Goal: Use online tool/utility: Utilize a website feature to perform a specific function

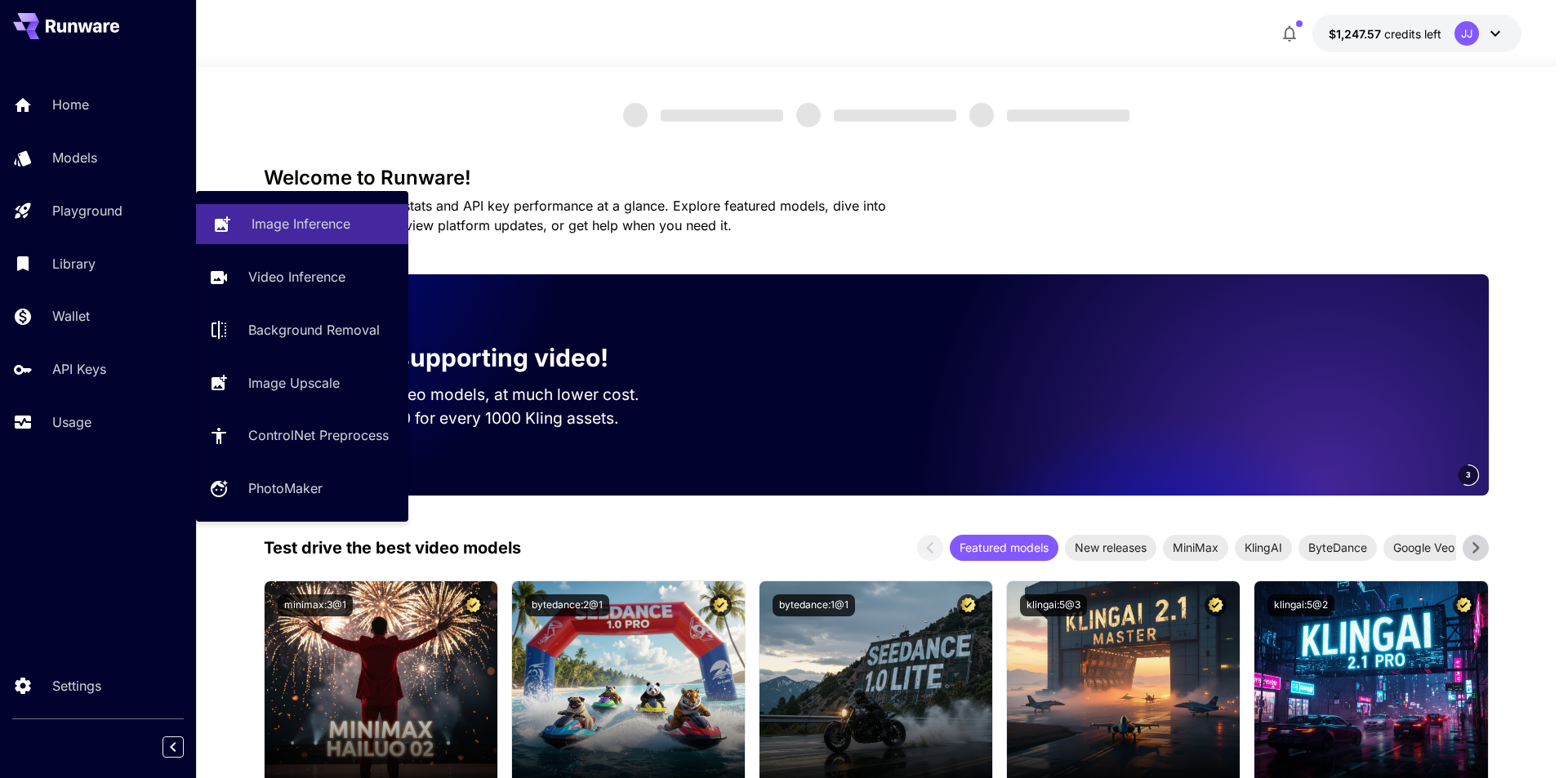
click at [314, 231] on p "Image Inference" at bounding box center [301, 224] width 99 height 20
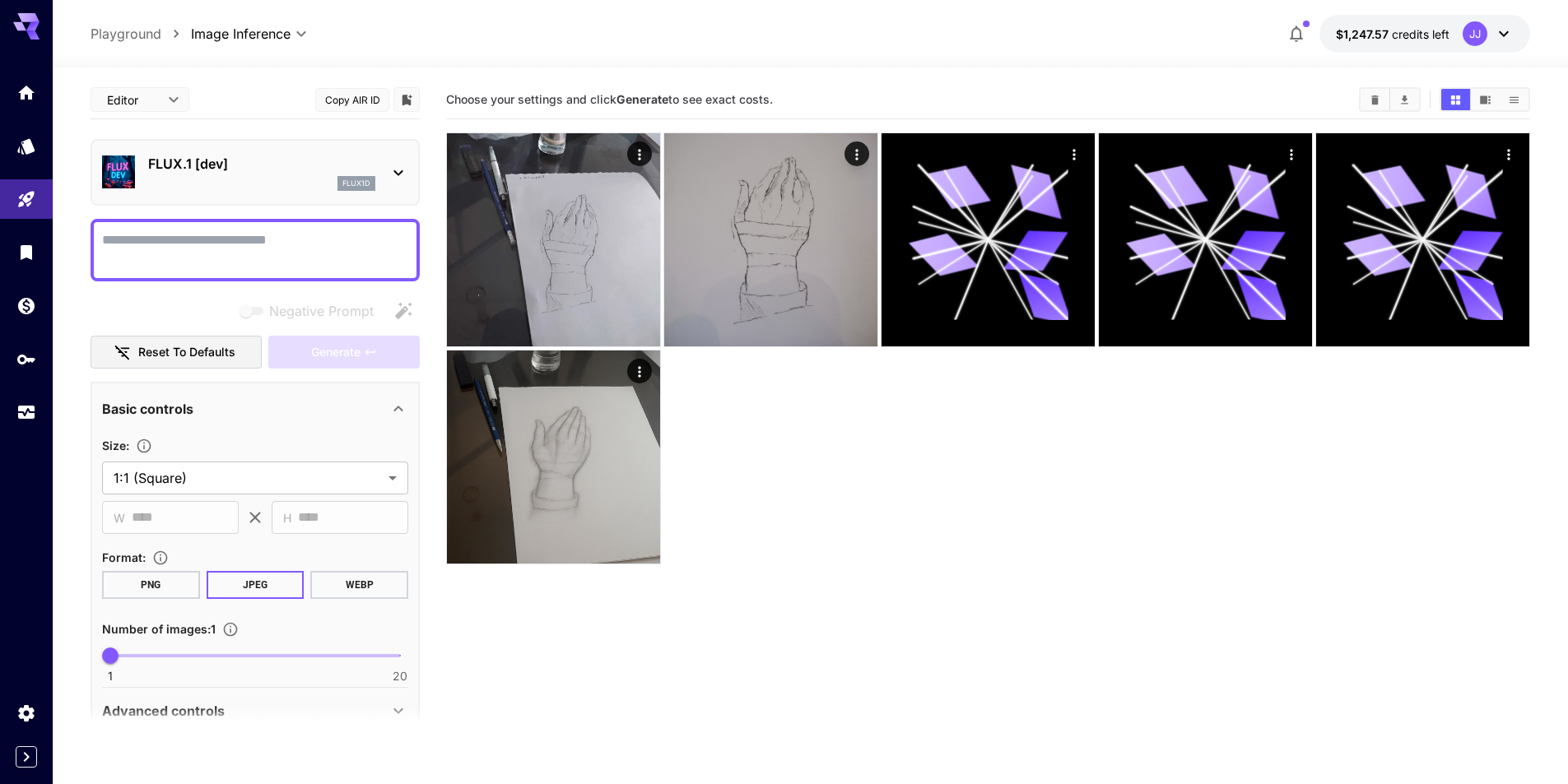
click at [326, 162] on p "FLUX.1 [dev]" at bounding box center [261, 164] width 227 height 20
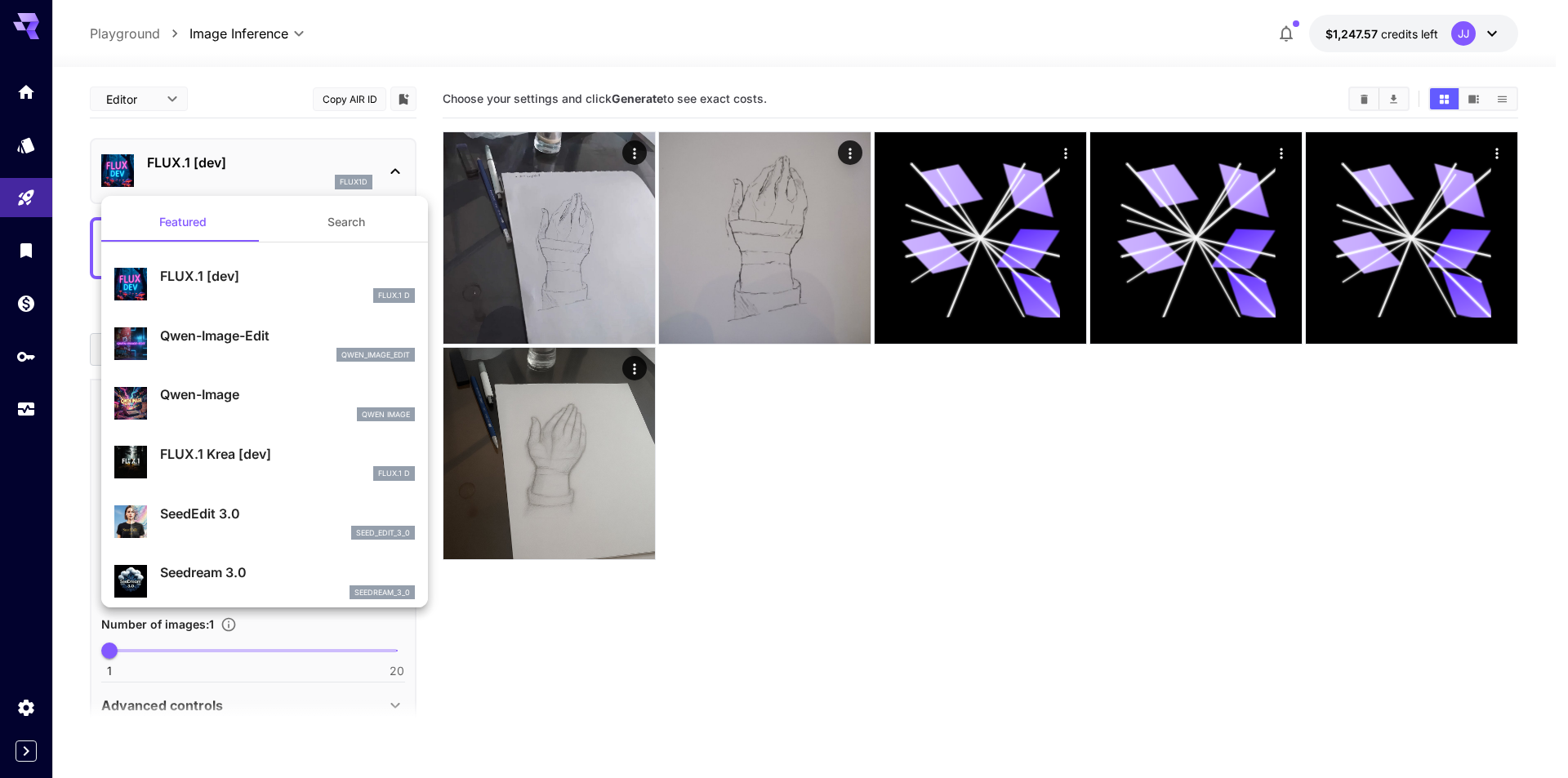
click at [304, 340] on p "Qwen-Image-Edit" at bounding box center [287, 335] width 255 height 20
type input "*"
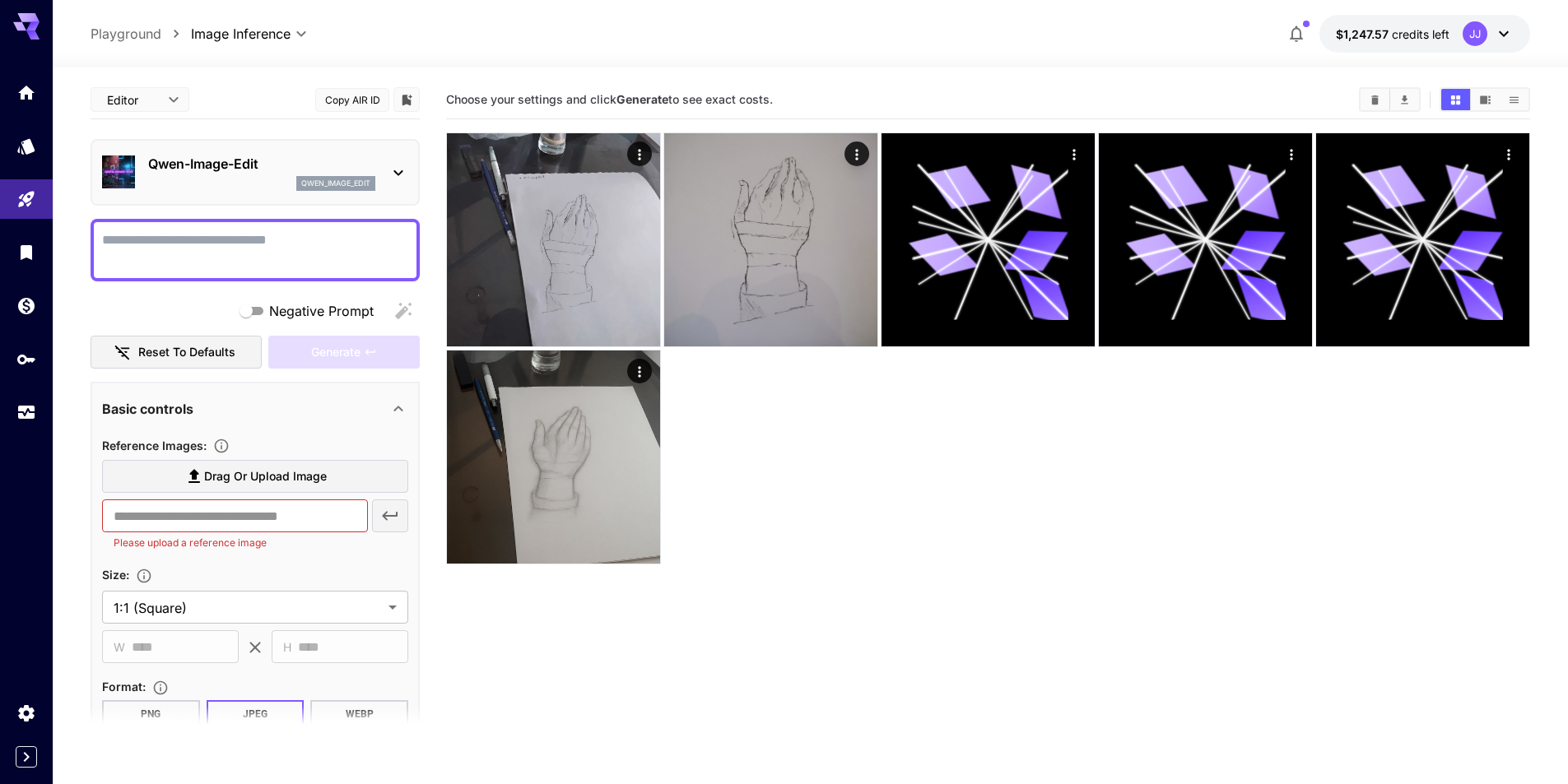
click at [314, 458] on section "Reference Images : Drag or upload image ​ Please upload a reference image" at bounding box center [254, 496] width 306 height 124
click at [318, 475] on span "Drag or upload image" at bounding box center [266, 476] width 123 height 20
click at [0, 0] on input "Drag or upload image" at bounding box center [0, 0] width 0 height 0
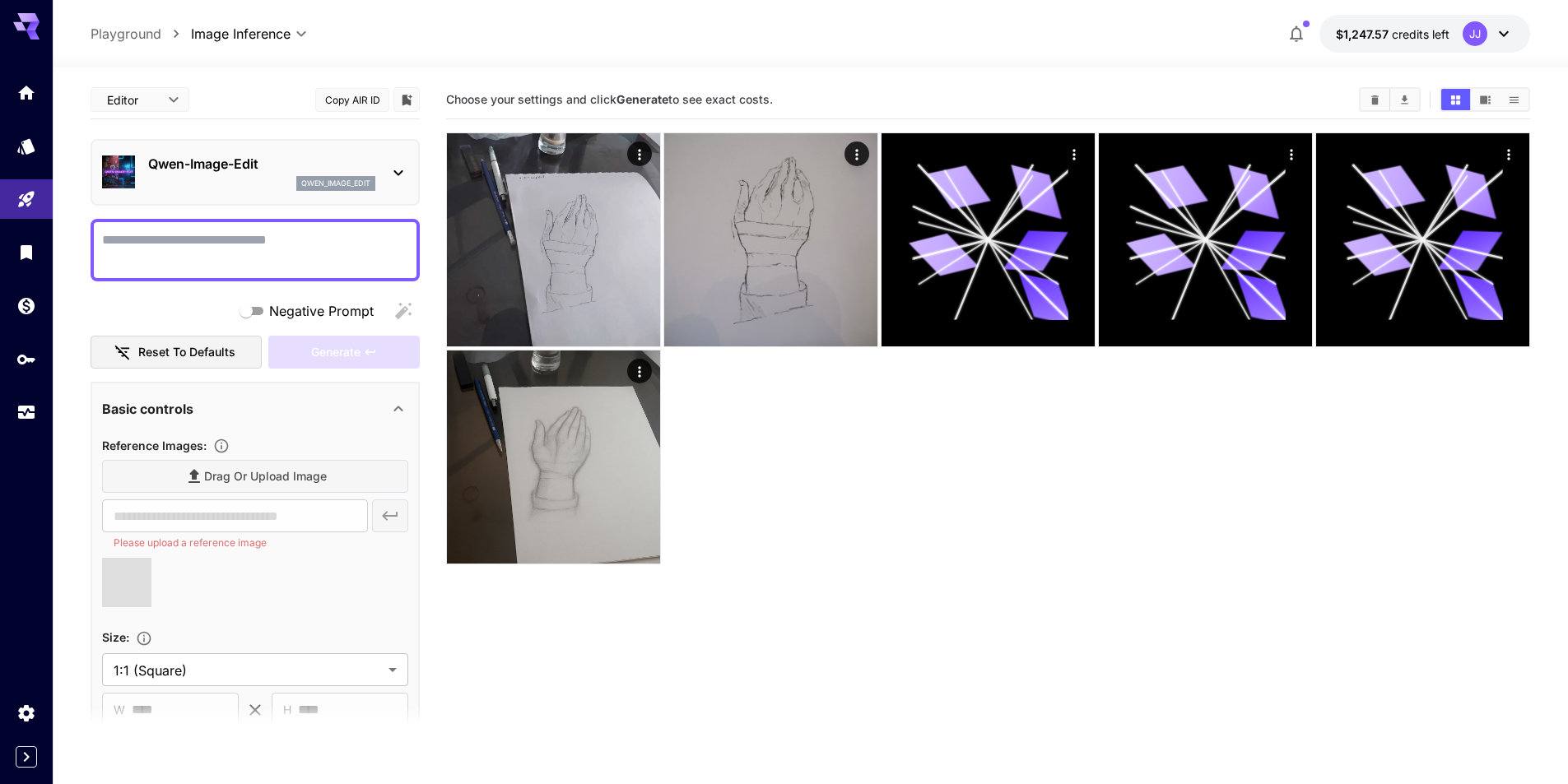
click at [269, 251] on textarea "Negative Prompt" at bounding box center [254, 249] width 306 height 39
type textarea "**********"
type input "**********"
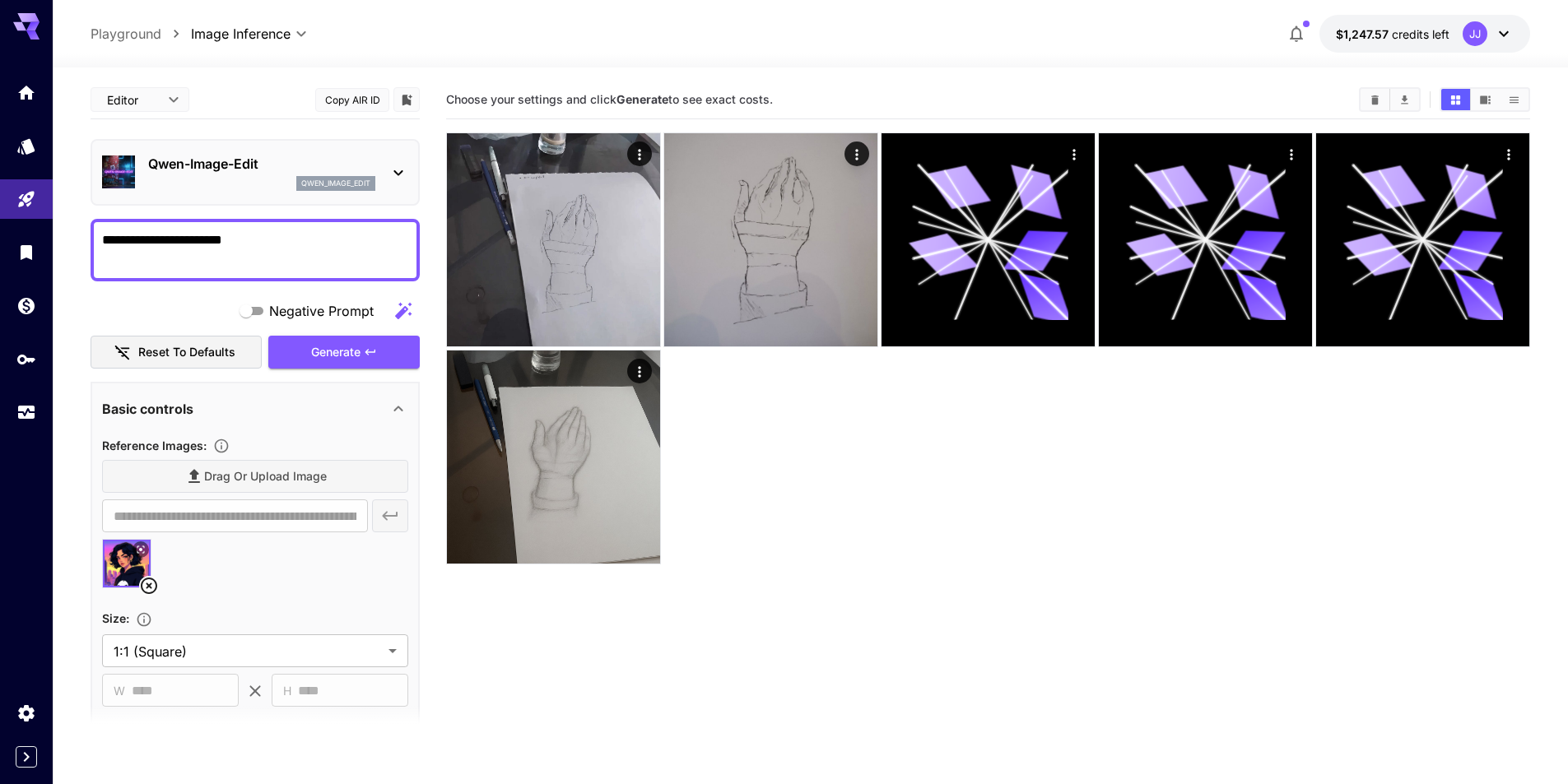
type textarea "**********"
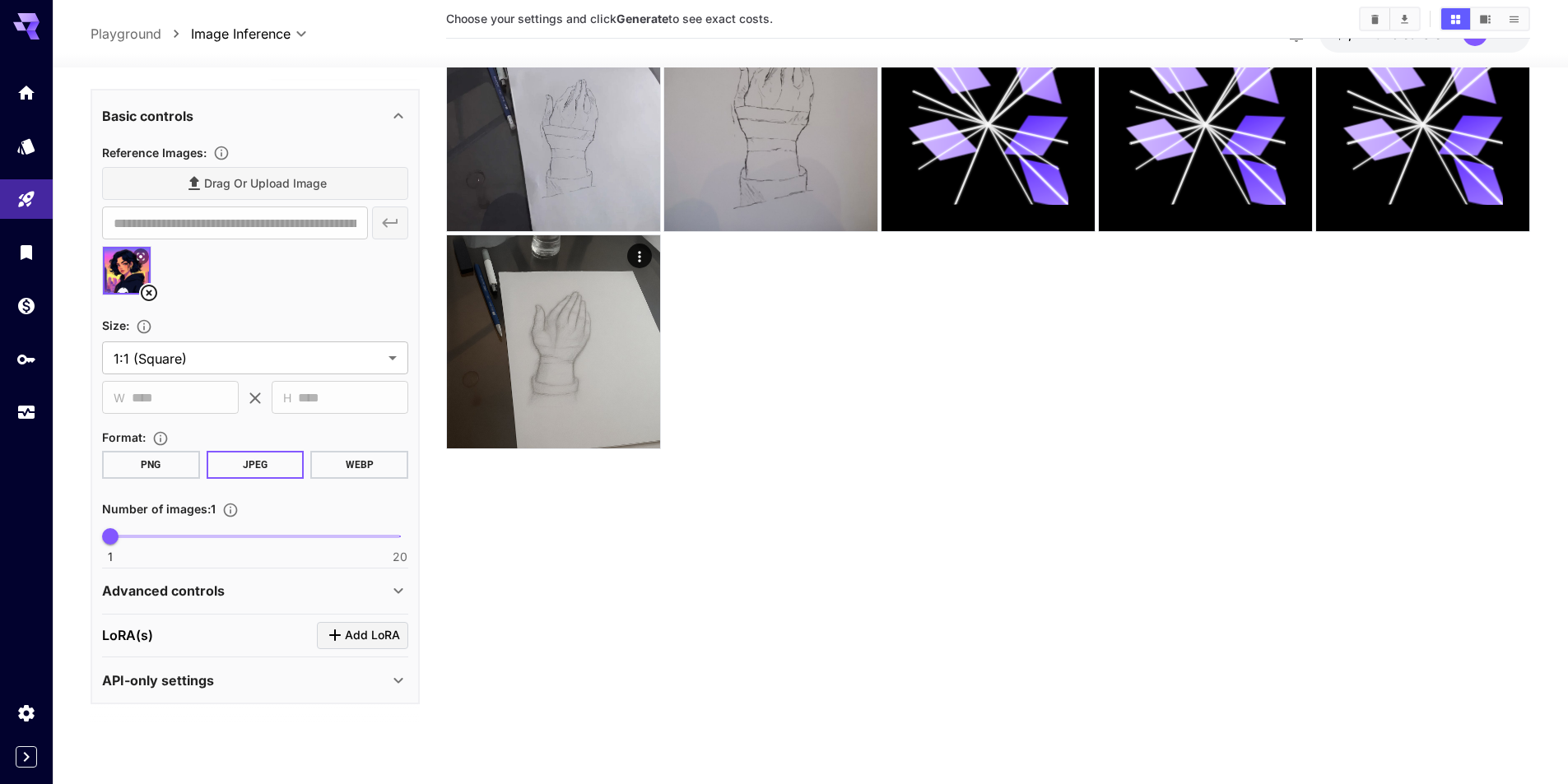
scroll to position [130, 0]
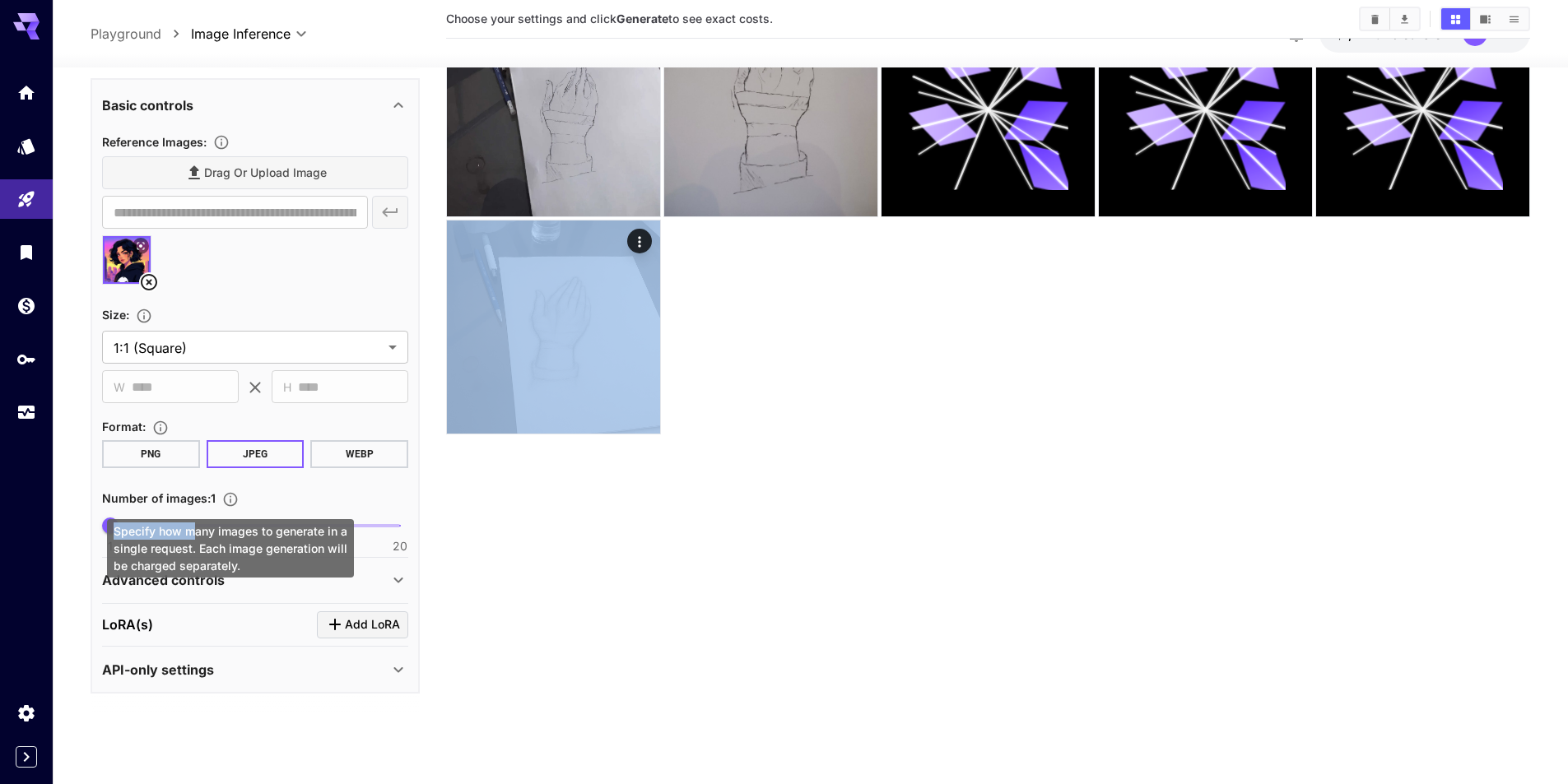
drag, startPoint x: 322, startPoint y: 523, endPoint x: 492, endPoint y: 508, distance: 170.7
click at [486, 510] on body "**********" at bounding box center [784, 327] width 1568 height 914
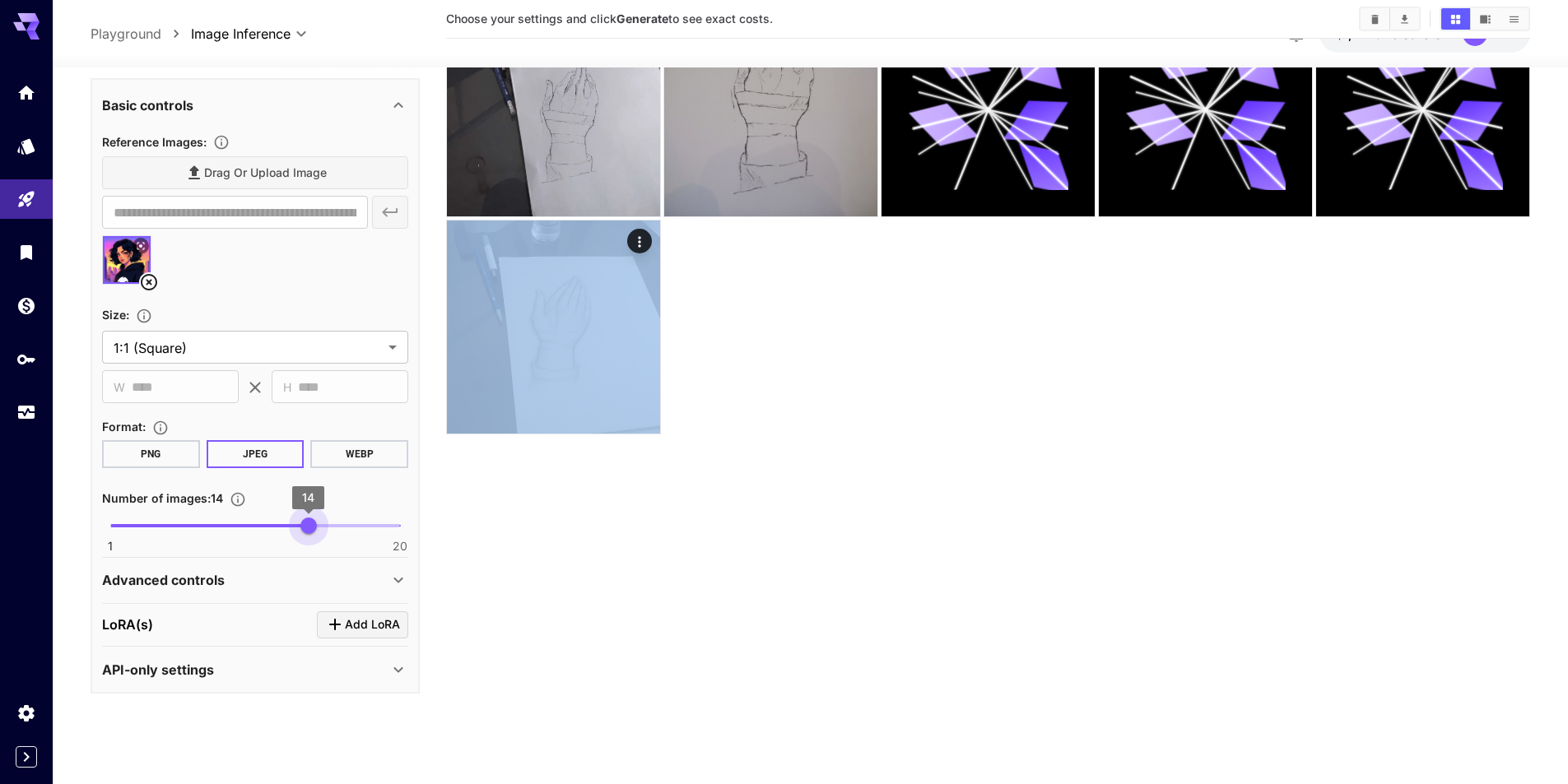
click at [311, 514] on span "1 20 14" at bounding box center [255, 526] width 290 height 25
type input "**"
drag, startPoint x: 339, startPoint y: 518, endPoint x: 251, endPoint y: 519, distance: 88.0
click at [251, 519] on span "1 20 10" at bounding box center [255, 526] width 290 height 25
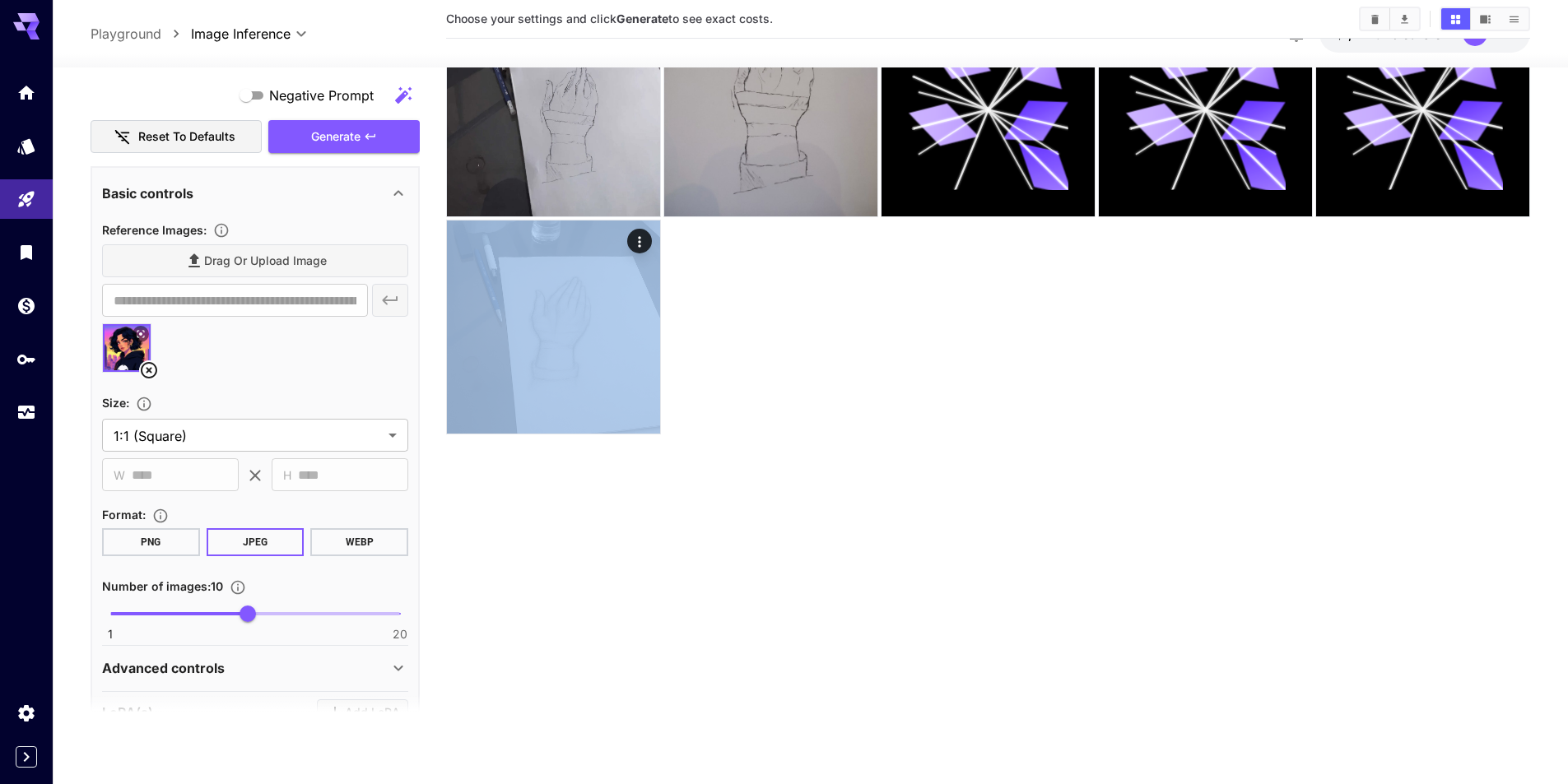
scroll to position [0, 0]
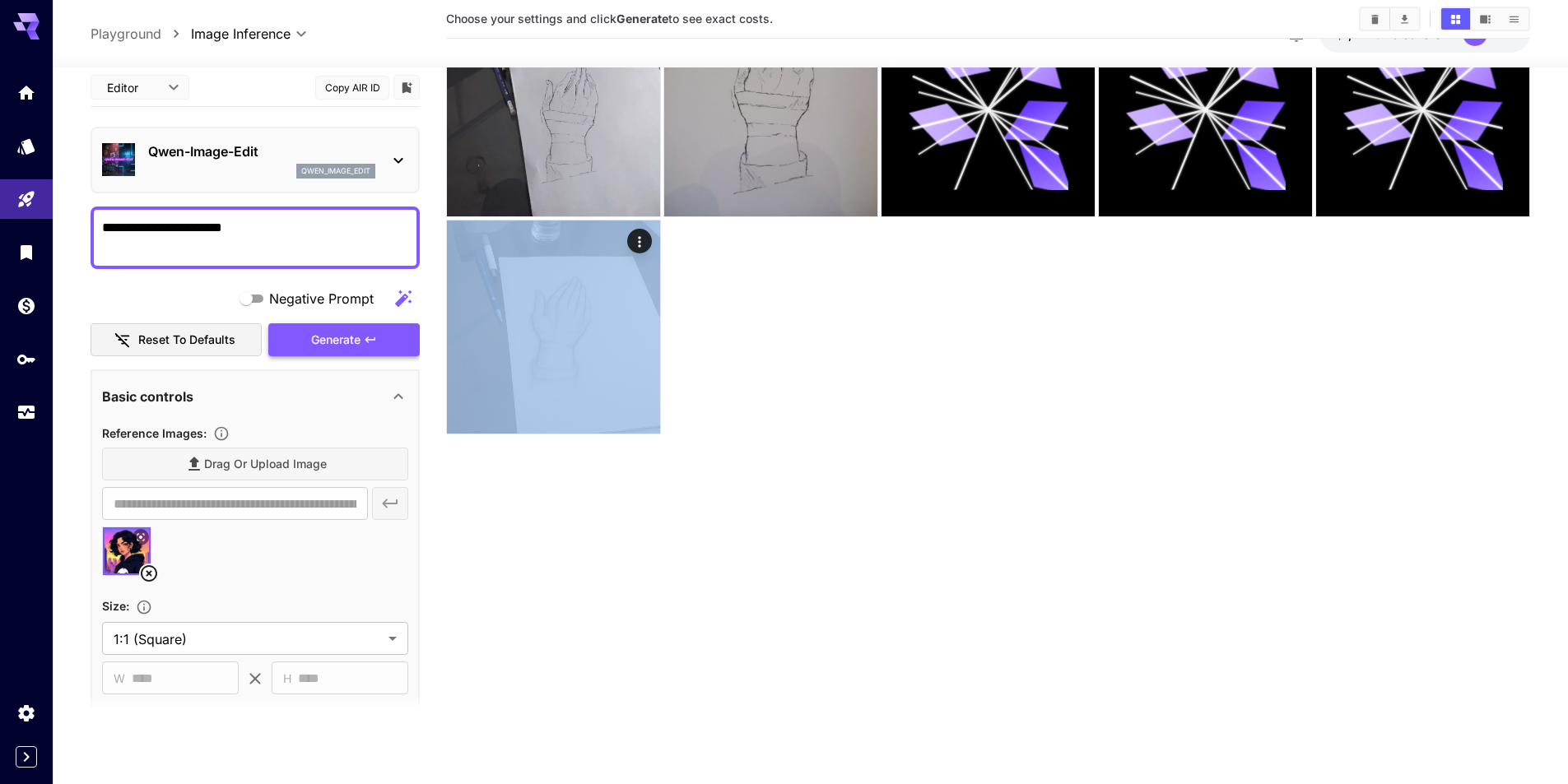
click at [386, 352] on button "Generate" at bounding box center [344, 339] width 152 height 34
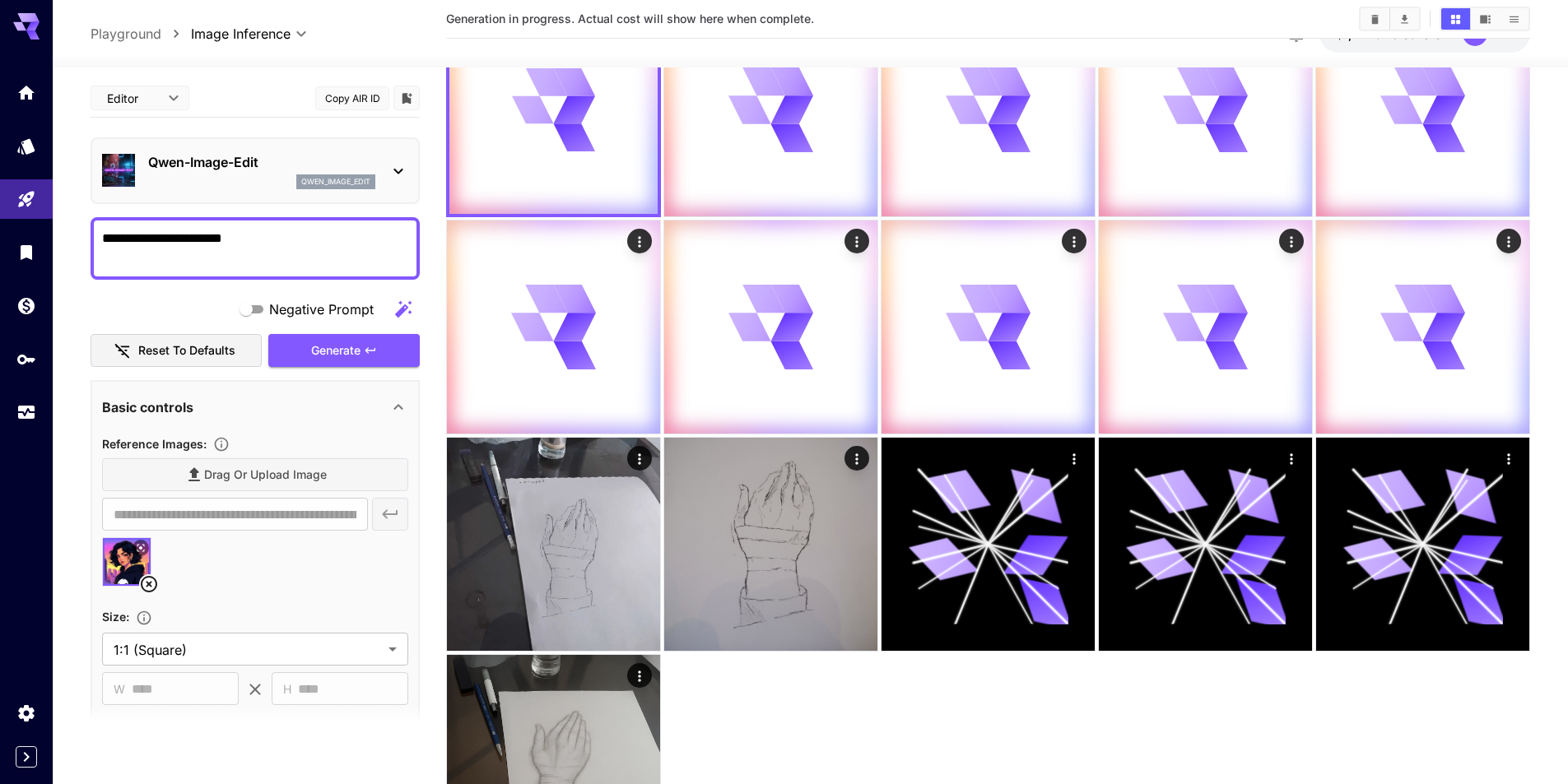
click at [841, 681] on div at bounding box center [988, 436] width 1084 height 866
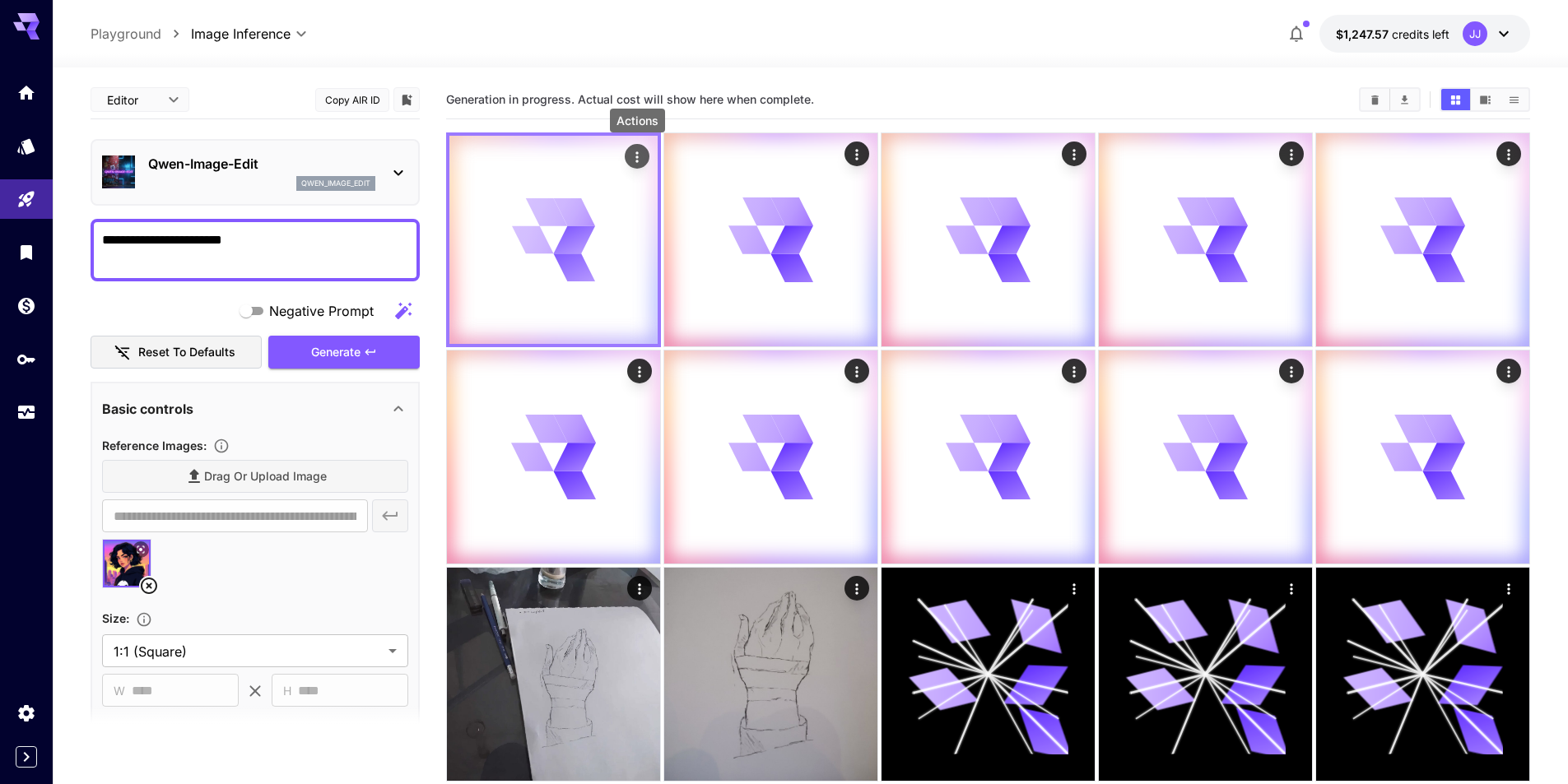
click at [642, 155] on icon "Actions" at bounding box center [637, 156] width 16 height 16
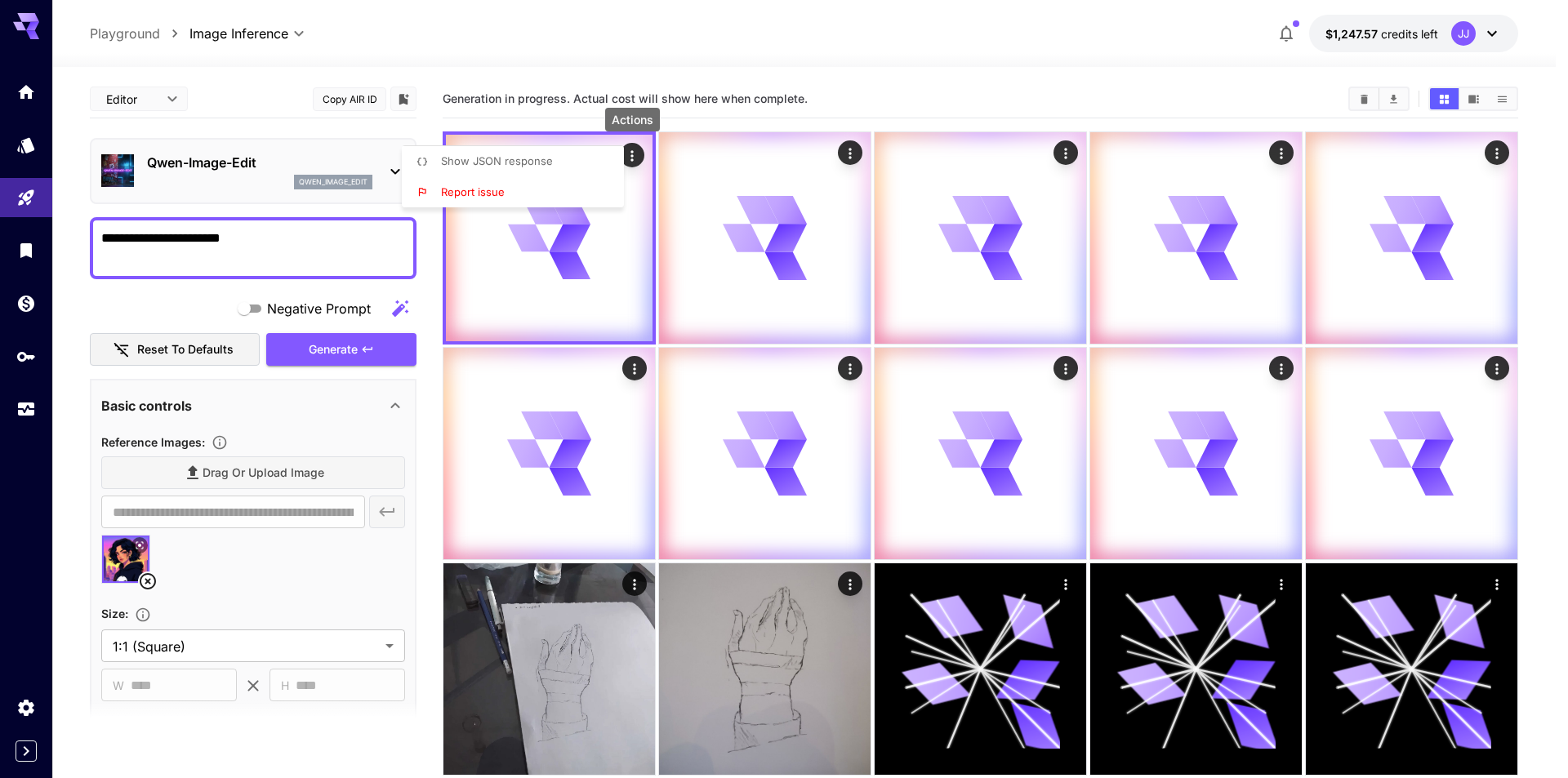
click at [585, 161] on li "Show JSON response" at bounding box center [518, 162] width 232 height 31
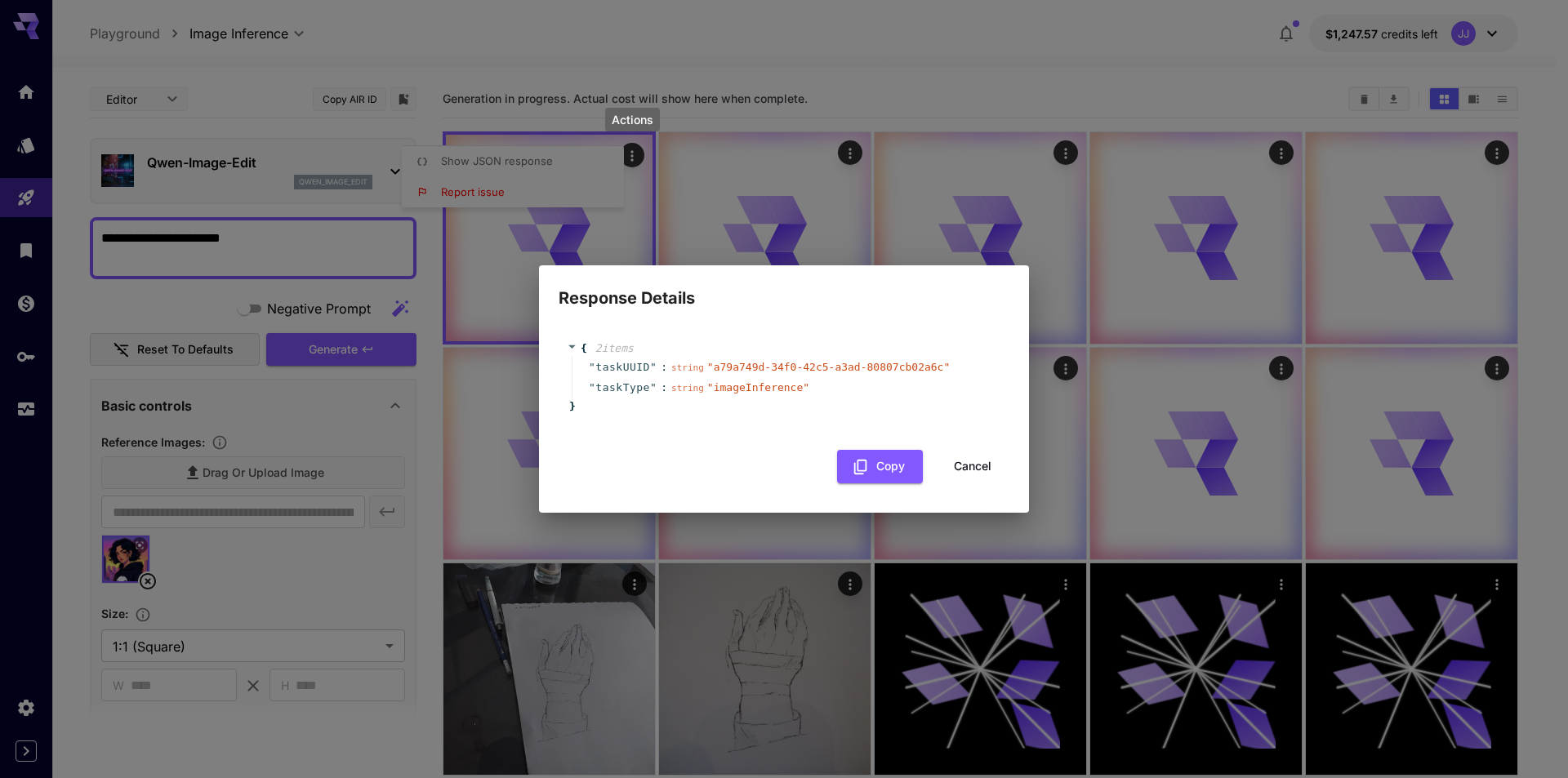
click at [852, 363] on span "" a79a749d-34f0-42c5-a3ad-80807cb02a6c "" at bounding box center [828, 366] width 243 height 12
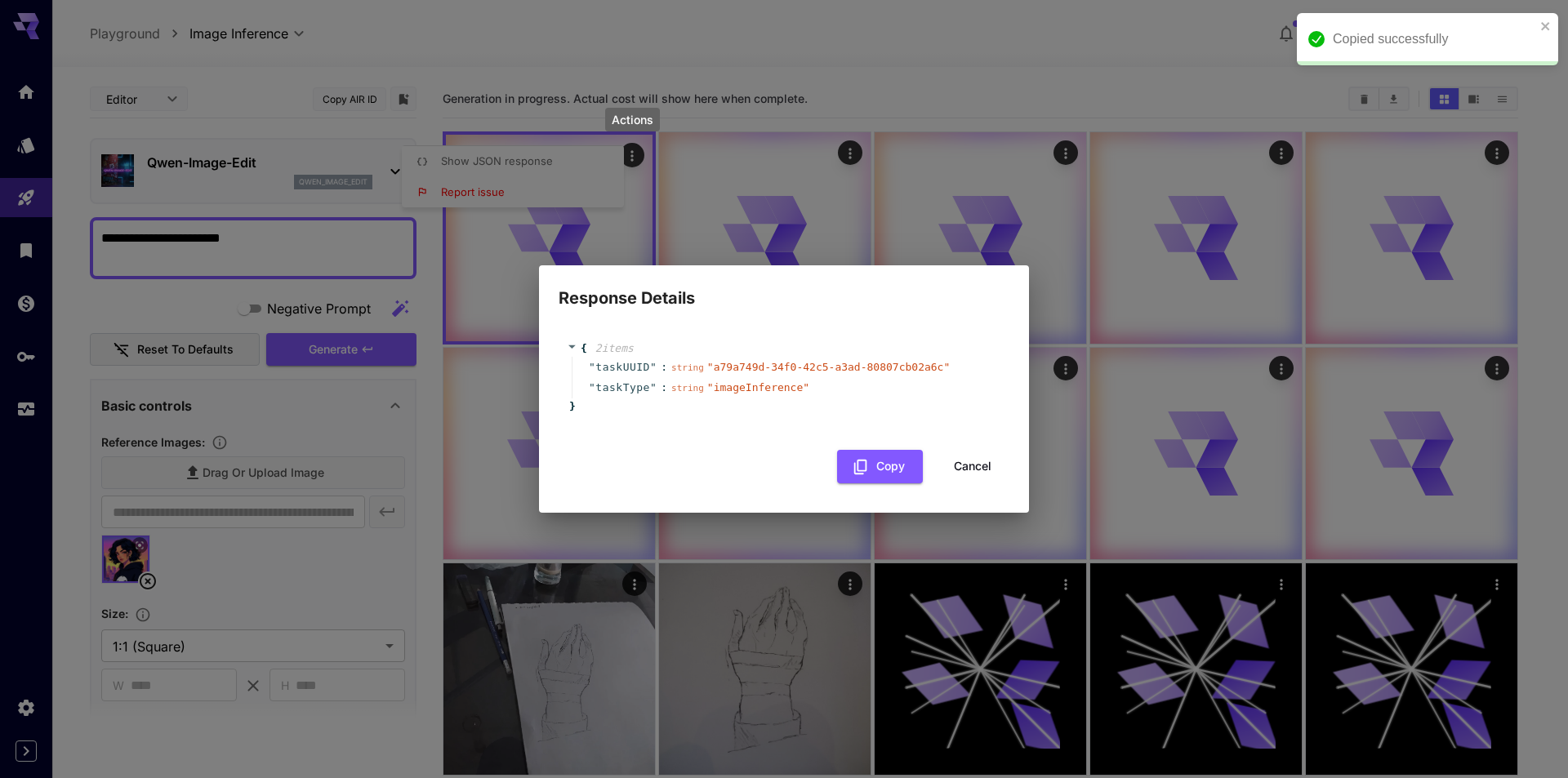
click at [970, 457] on button "Cancel" at bounding box center [972, 466] width 73 height 33
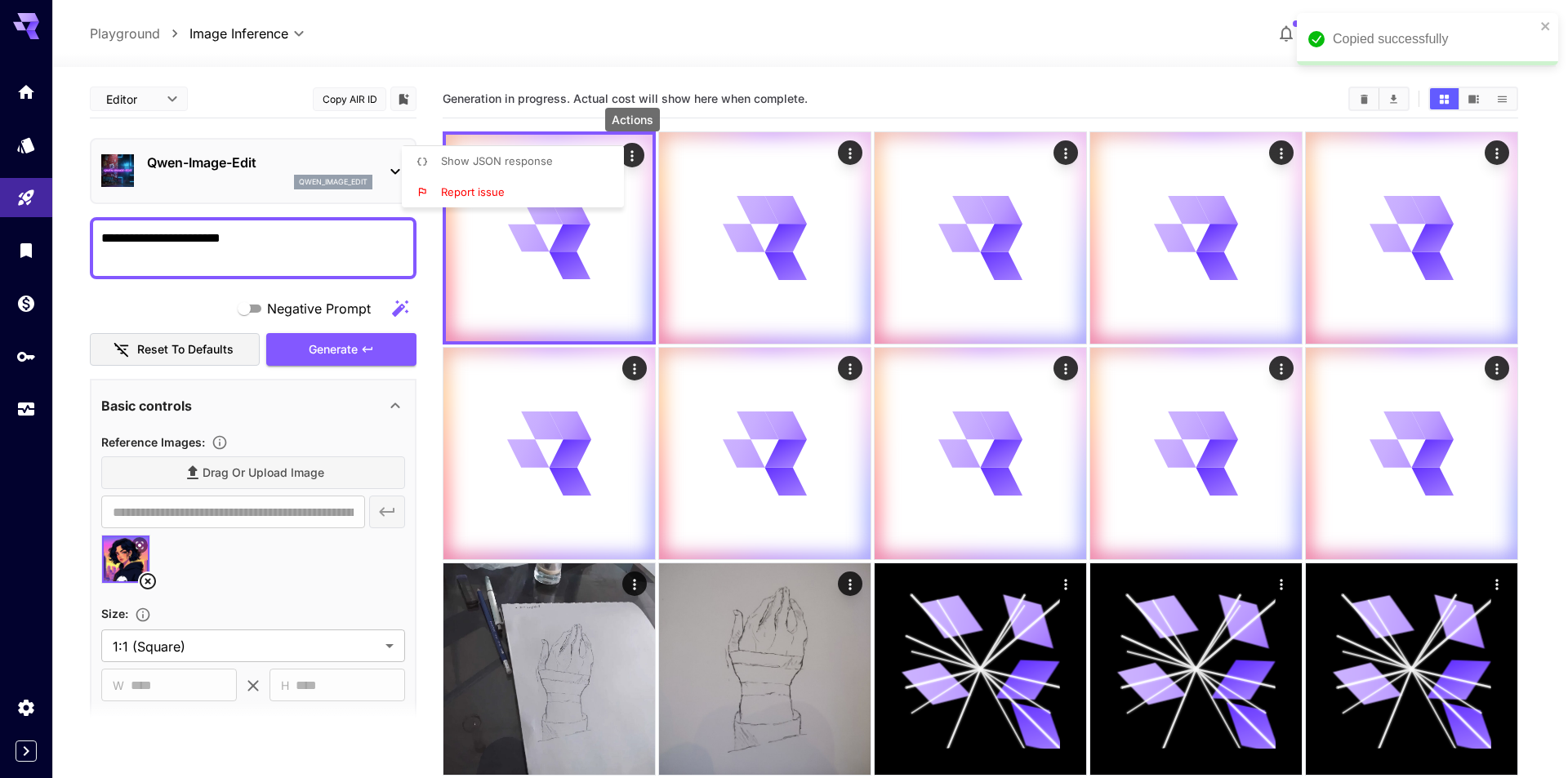
click at [879, 257] on div at bounding box center [784, 389] width 1568 height 778
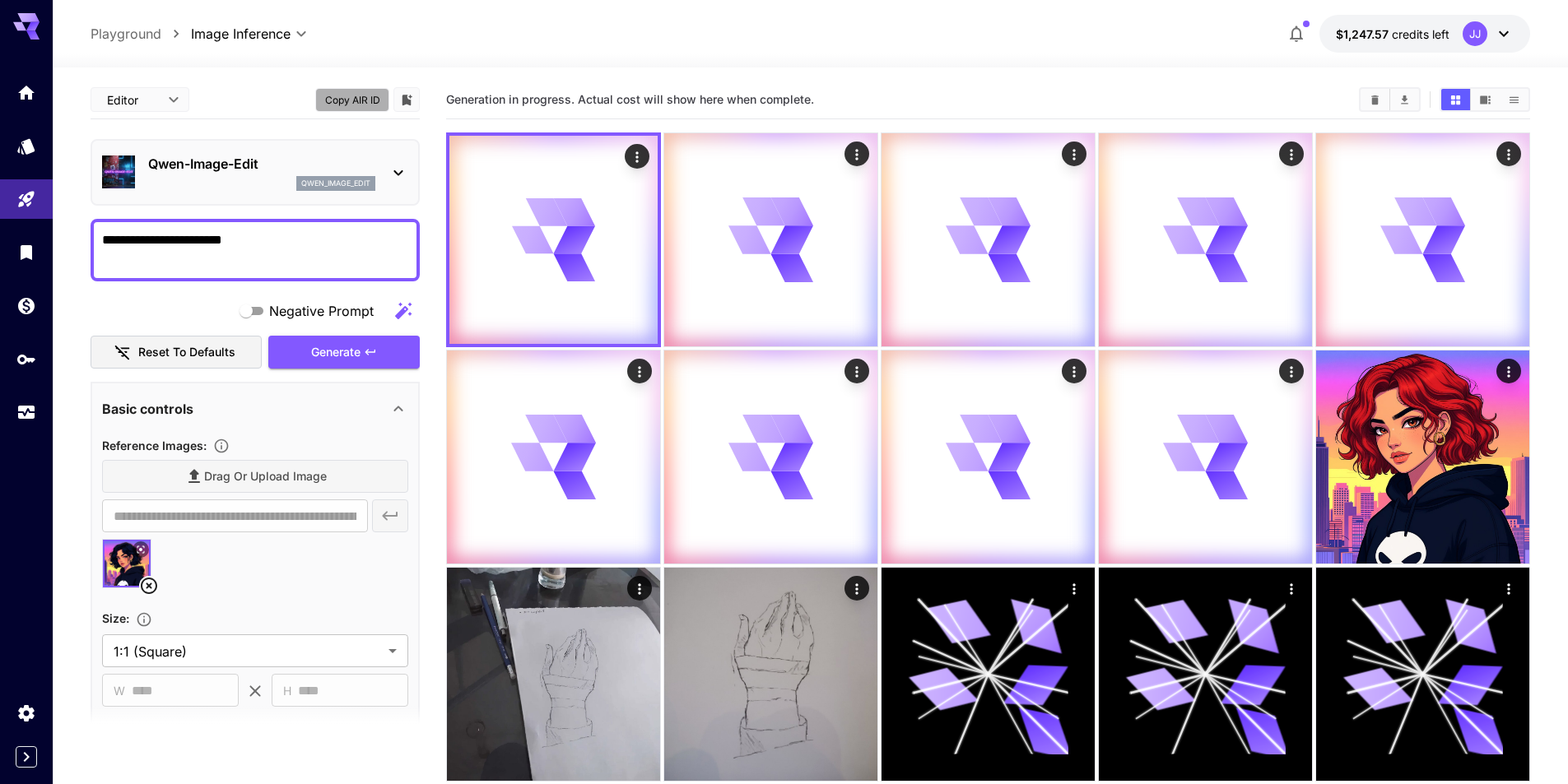
click at [361, 98] on button "Copy AIR ID" at bounding box center [352, 100] width 74 height 24
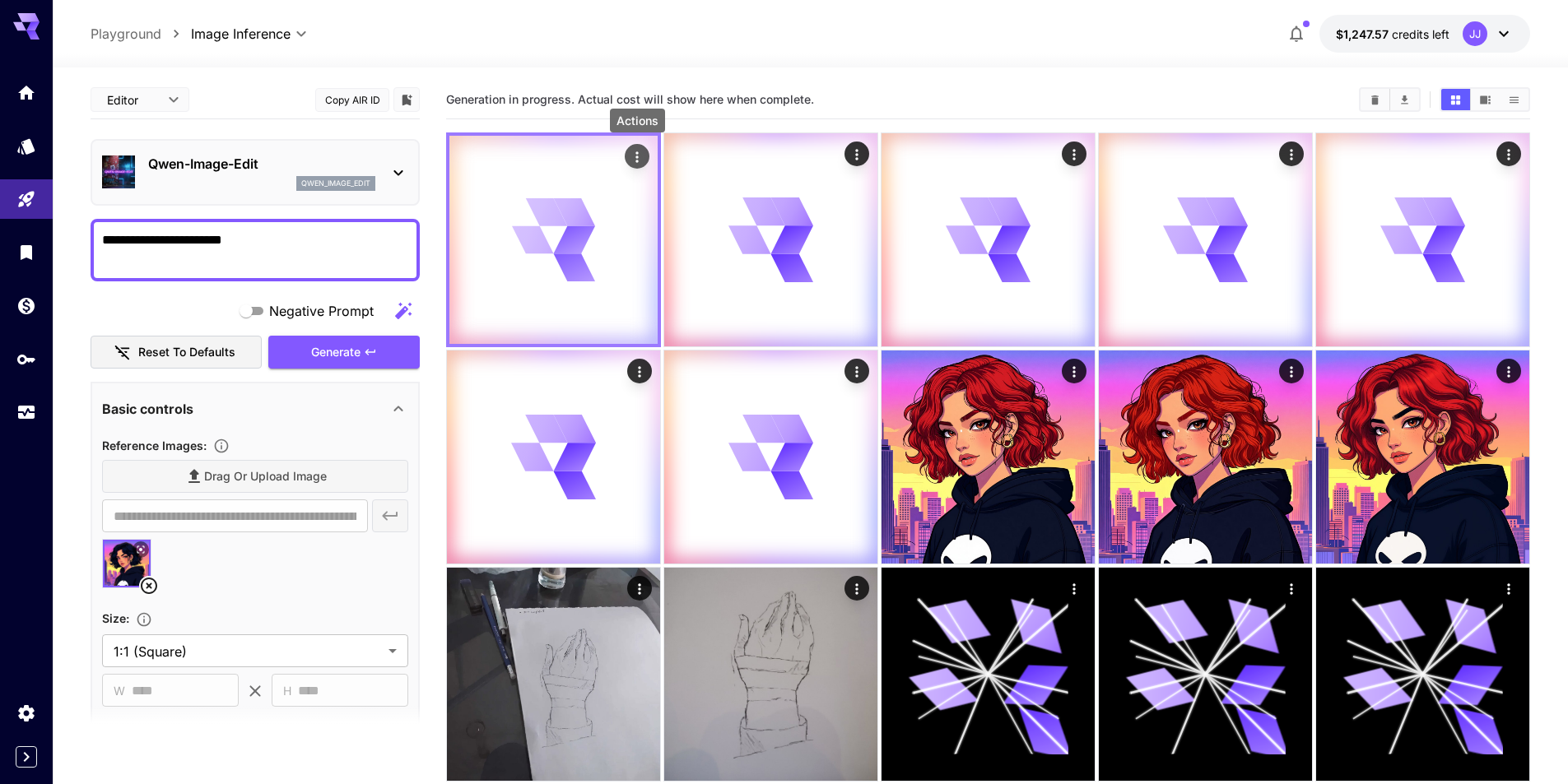
click at [641, 166] on div "Actions" at bounding box center [637, 156] width 16 height 20
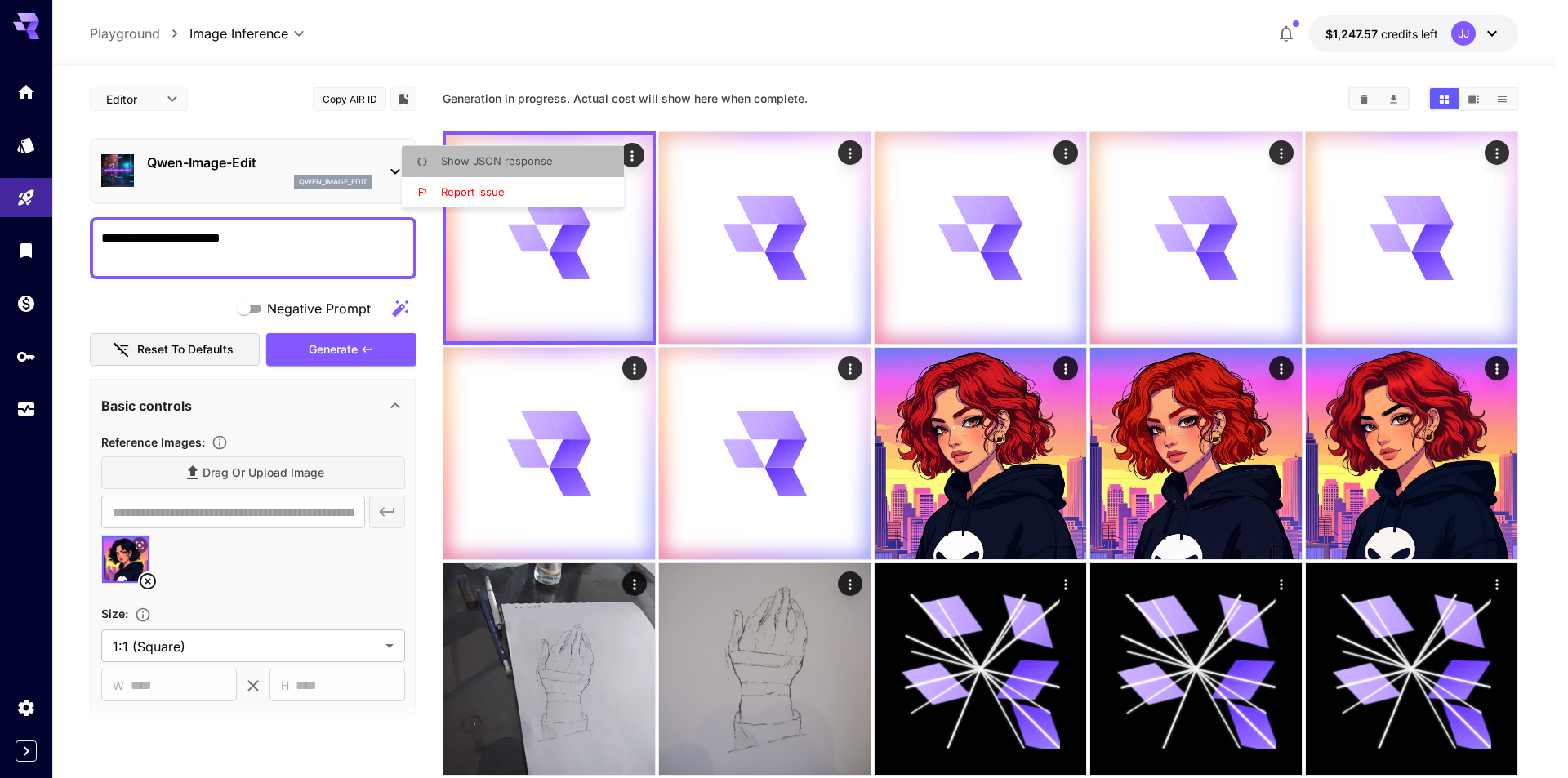
click at [592, 171] on li "Show JSON response" at bounding box center [518, 162] width 232 height 31
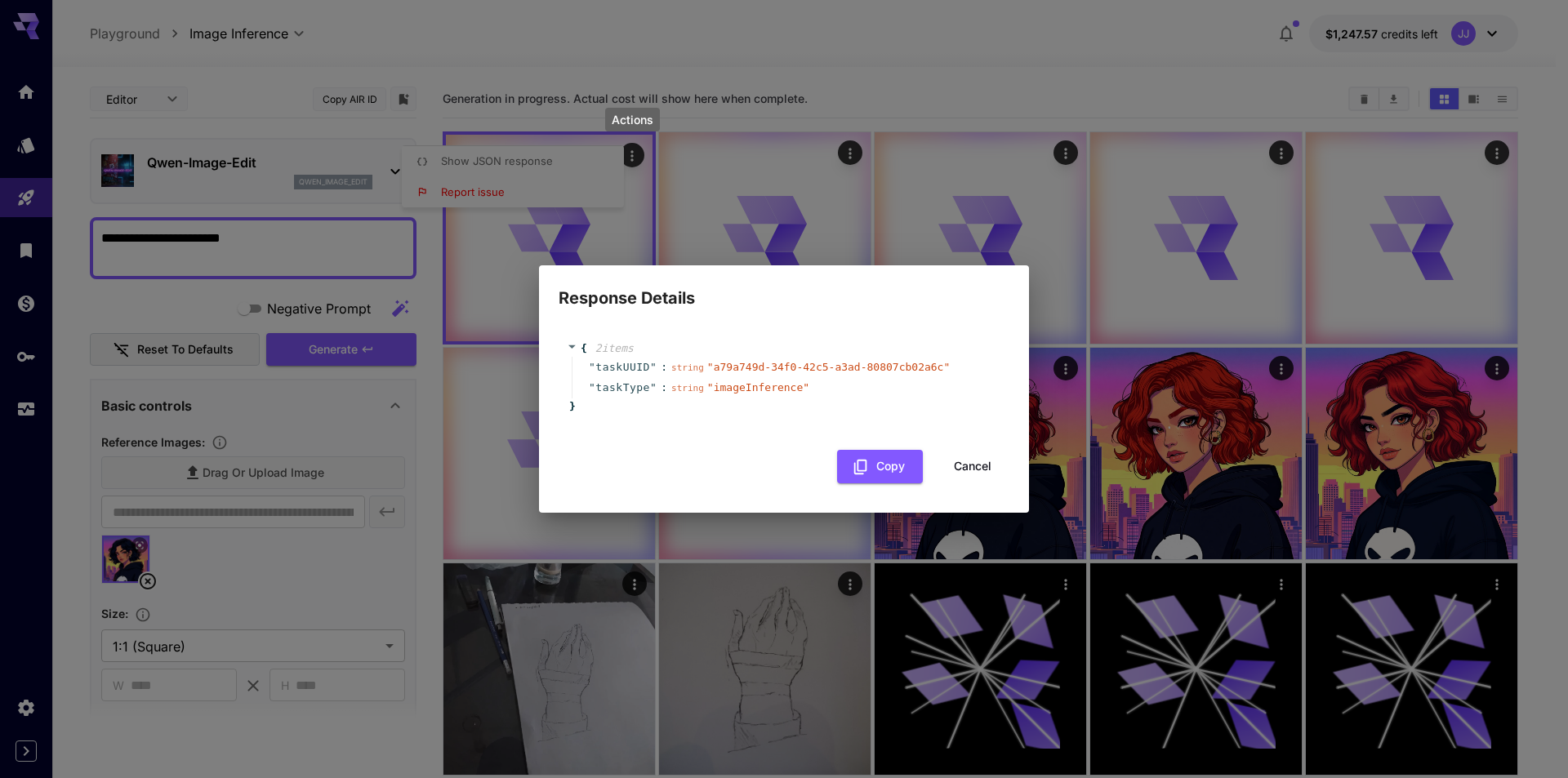
click at [792, 367] on span "" a79a749d-34f0-42c5-a3ad-80807cb02a6c "" at bounding box center [828, 366] width 243 height 12
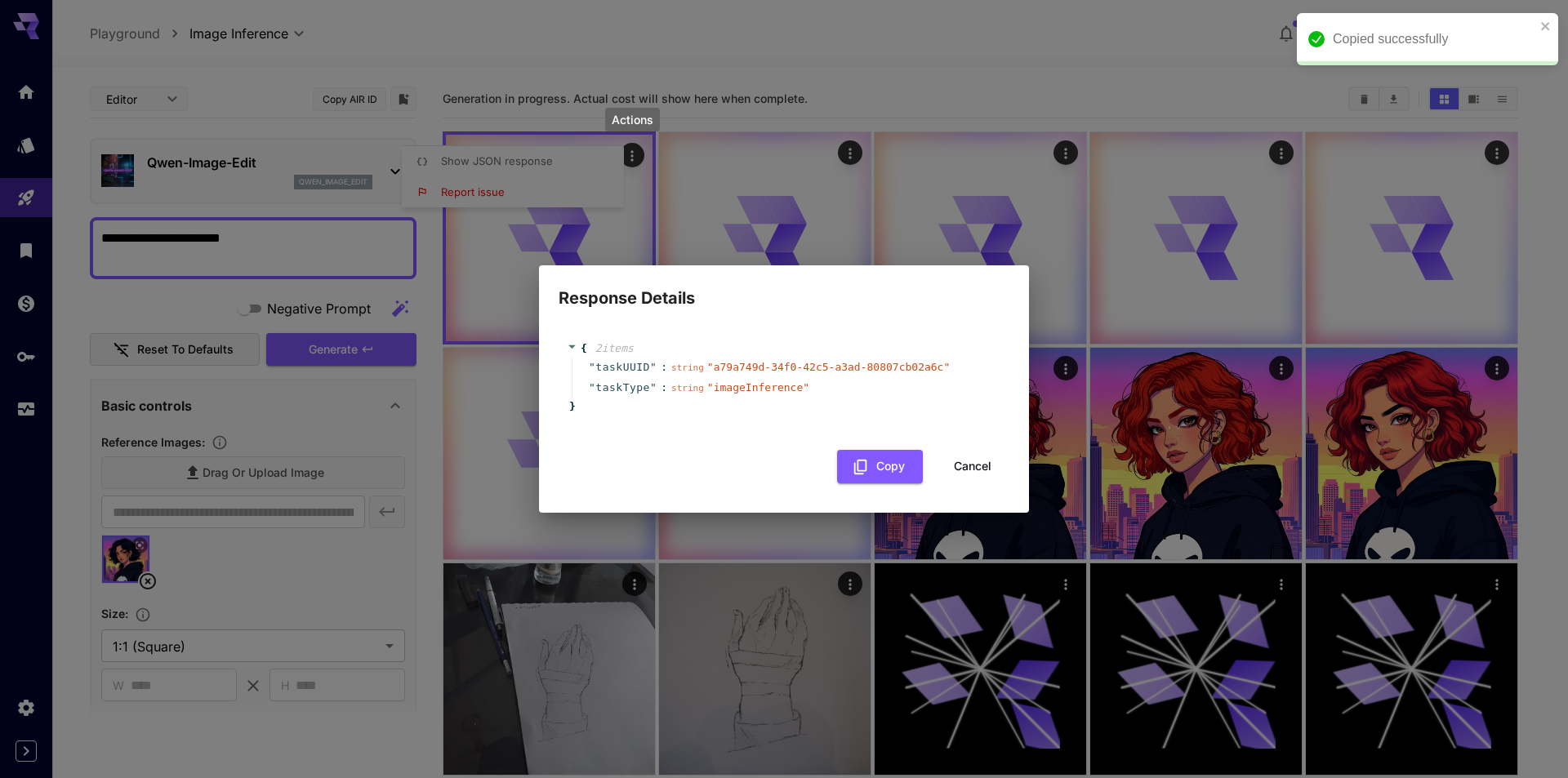
click at [971, 464] on button "Cancel" at bounding box center [972, 466] width 73 height 33
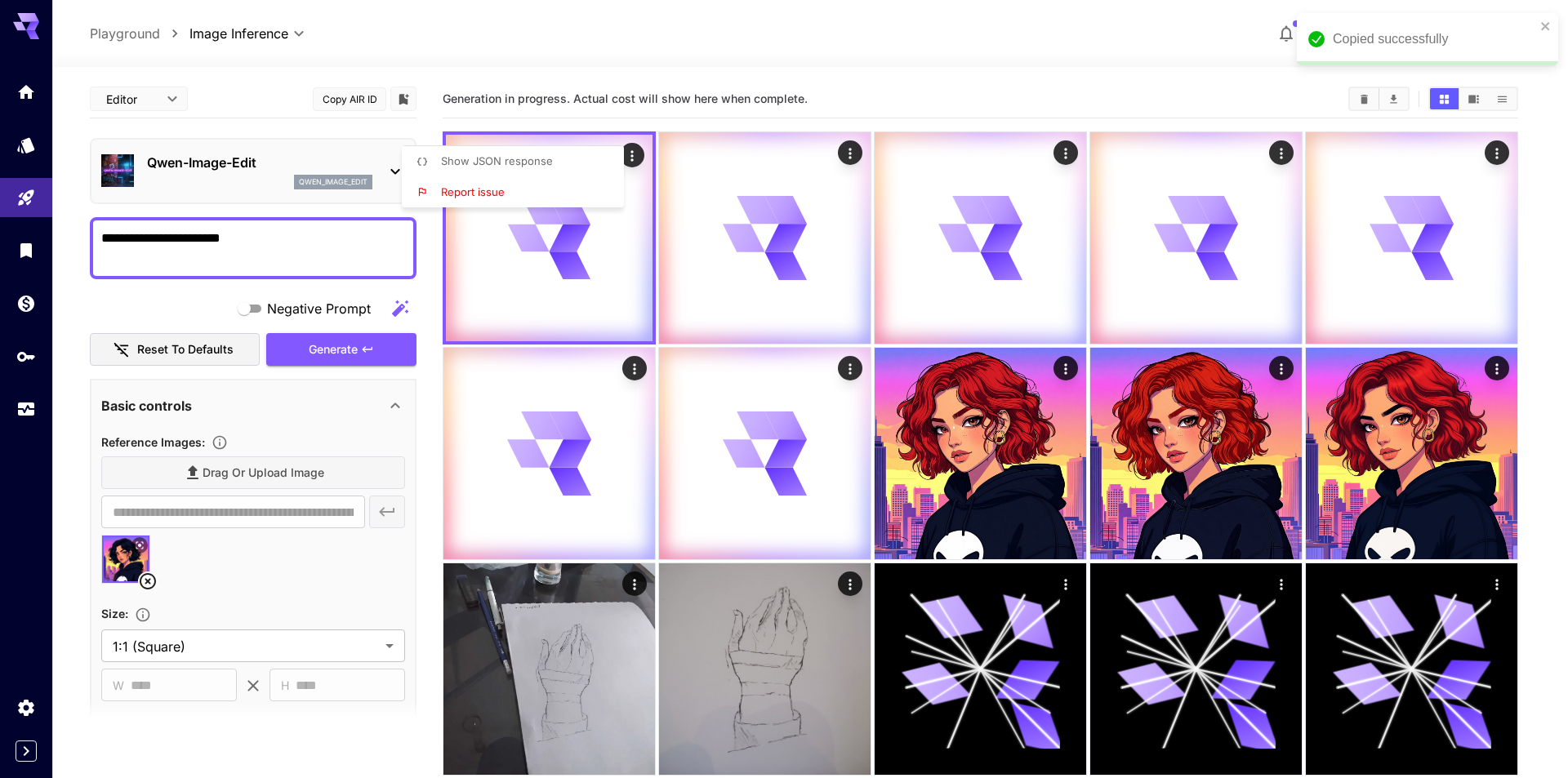
click at [254, 153] on div at bounding box center [784, 389] width 1568 height 778
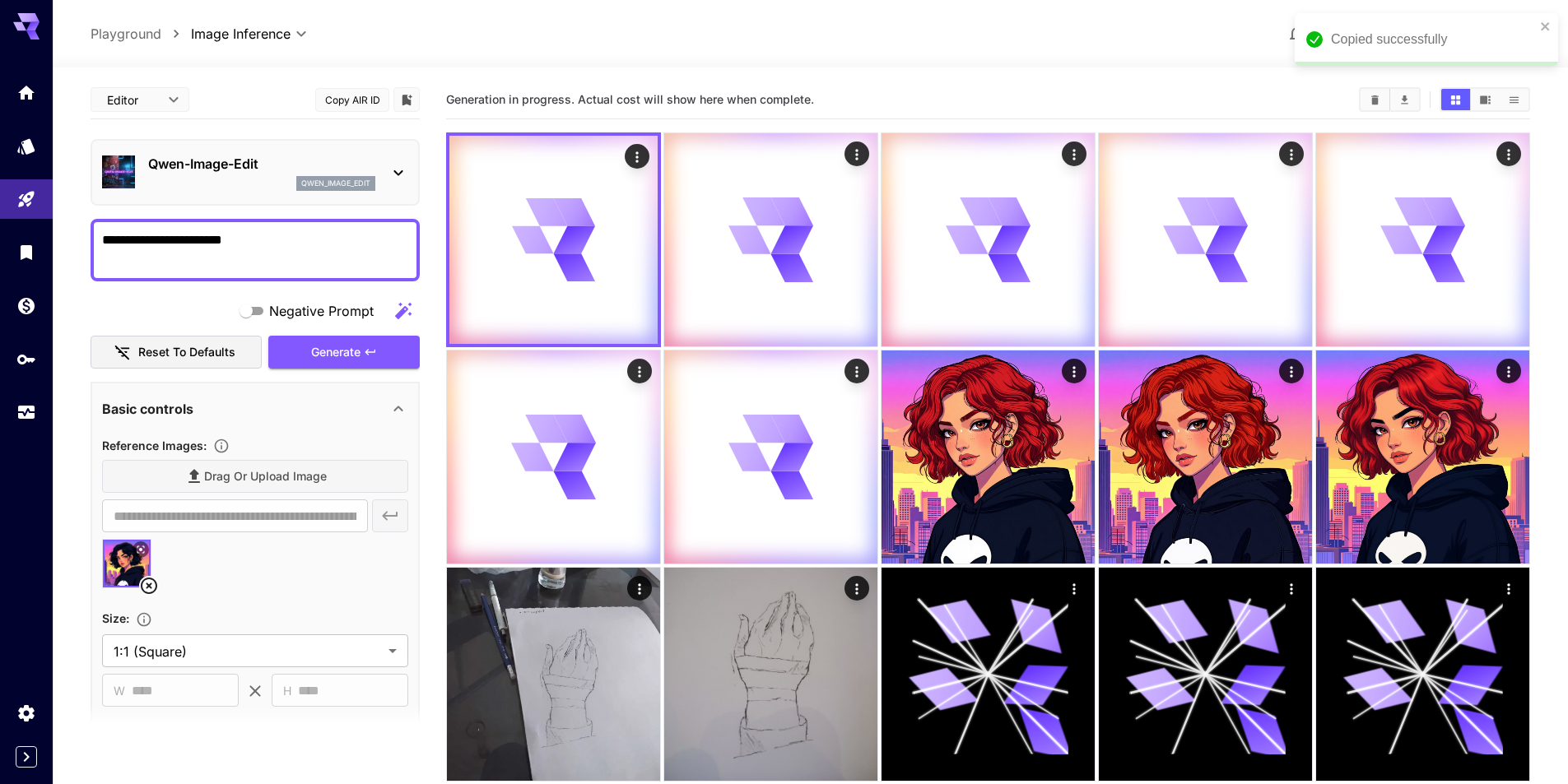
click at [172, 102] on body "**********" at bounding box center [784, 523] width 1568 height 1048
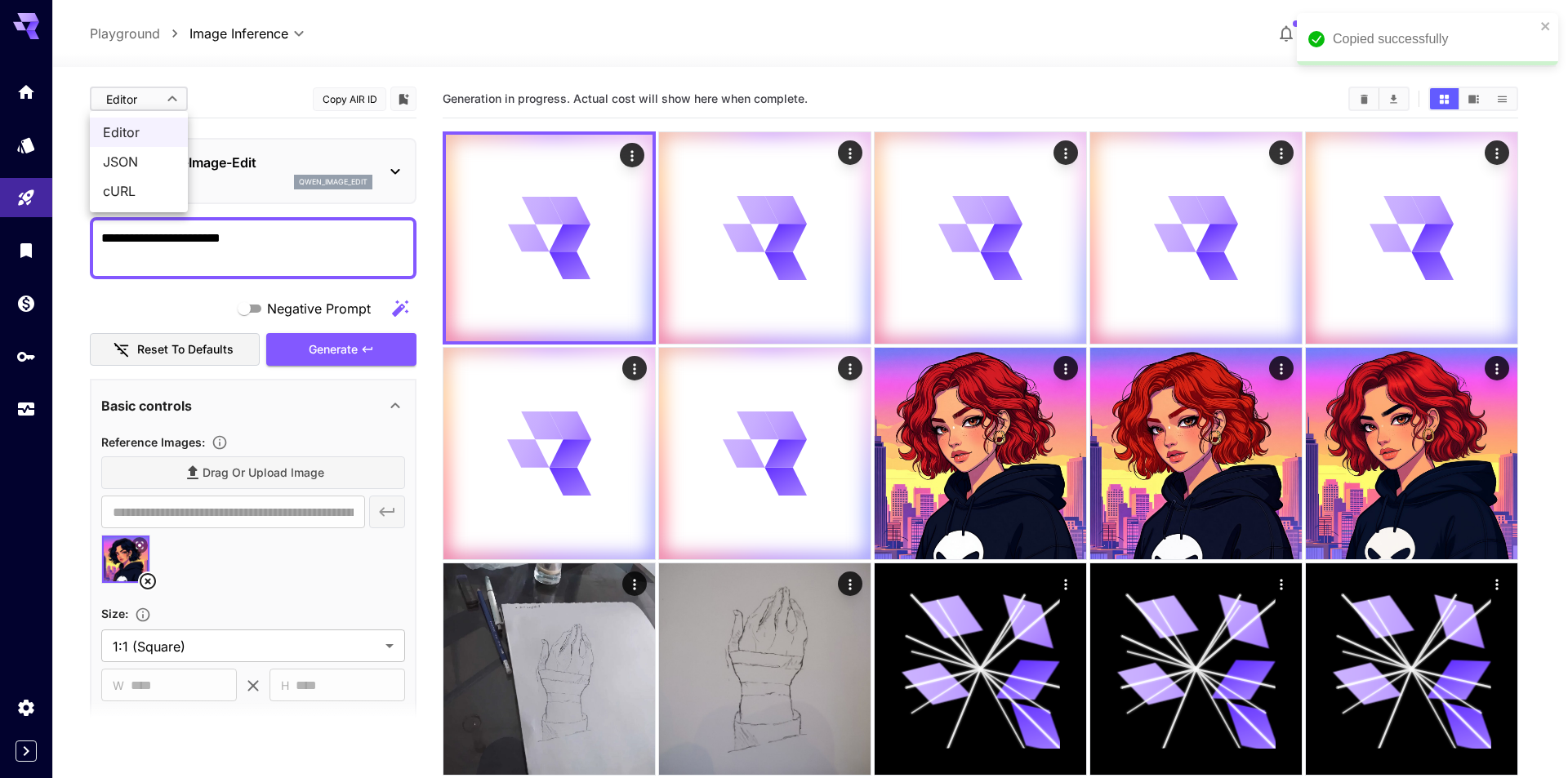
click at [167, 164] on span "JSON" at bounding box center [139, 162] width 72 height 20
type input "****"
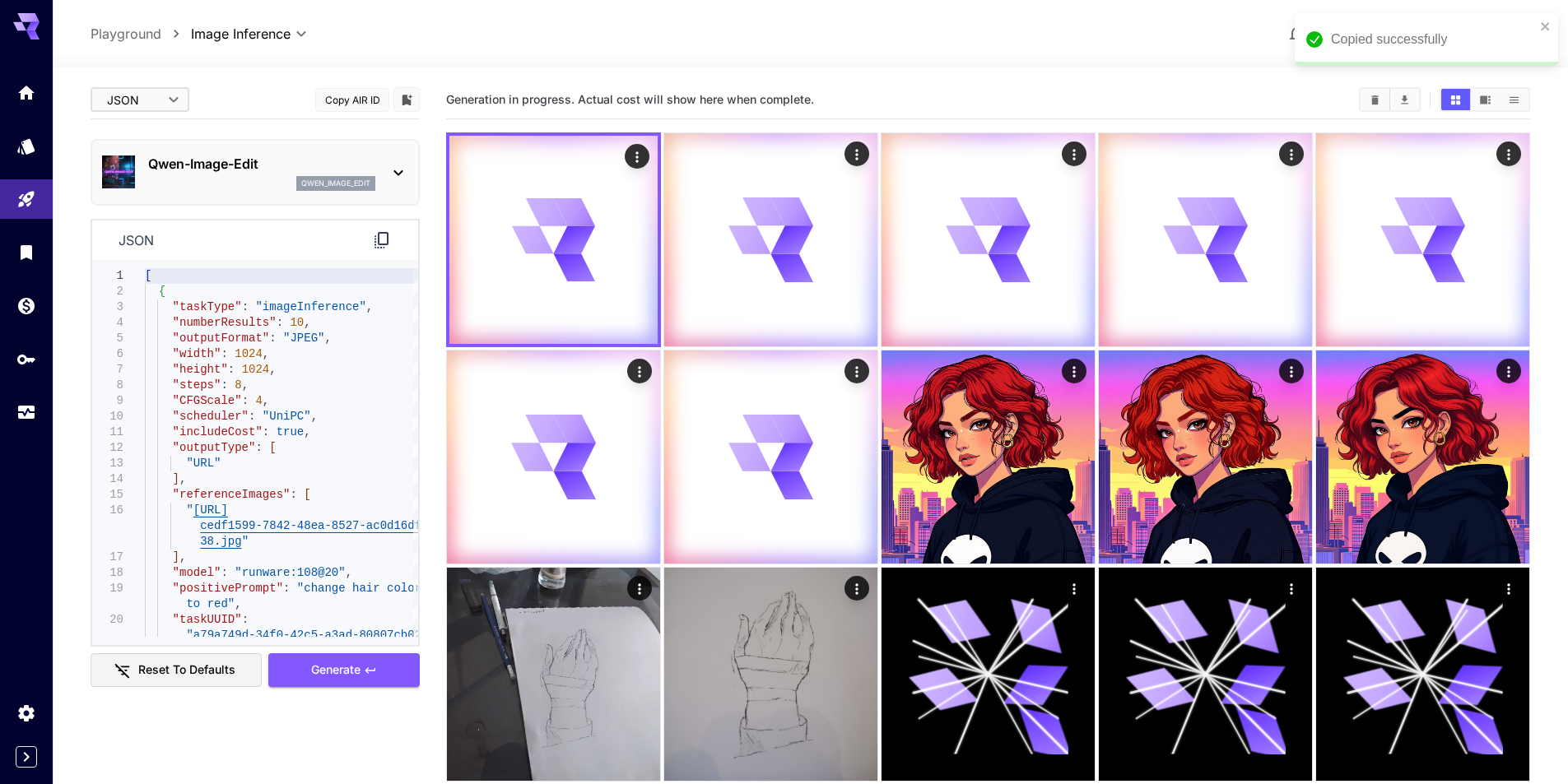
click at [386, 246] on icon at bounding box center [382, 240] width 20 height 20
